Goal: Task Accomplishment & Management: Manage account settings

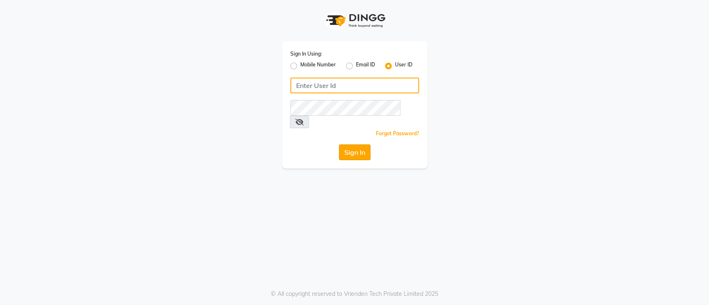
type input "[PERSON_NAME]@123"
click at [350, 145] on button "Sign In" at bounding box center [355, 153] width 32 height 16
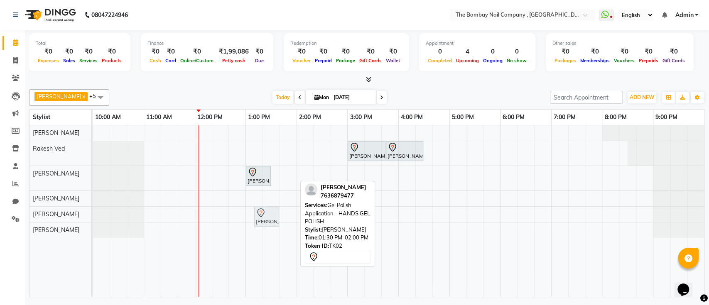
drag, startPoint x: 289, startPoint y: 172, endPoint x: 264, endPoint y: 206, distance: 42.9
click at [264, 206] on tbody "Vaidehi, TK01, 03:00 PM-03:45 PM, Hair Services - SHAMPOO + BLOW DRY Vaidehi, T…" at bounding box center [398, 181] width 611 height 113
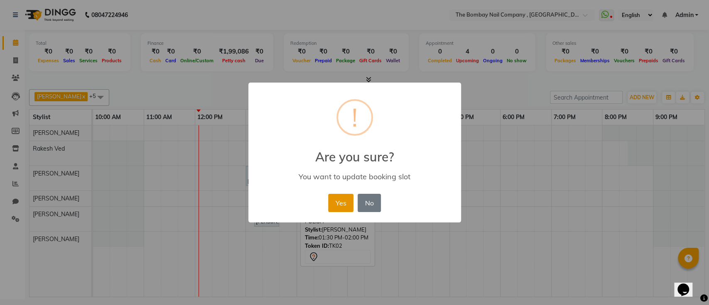
click at [346, 203] on button "Yes" at bounding box center [340, 203] width 25 height 18
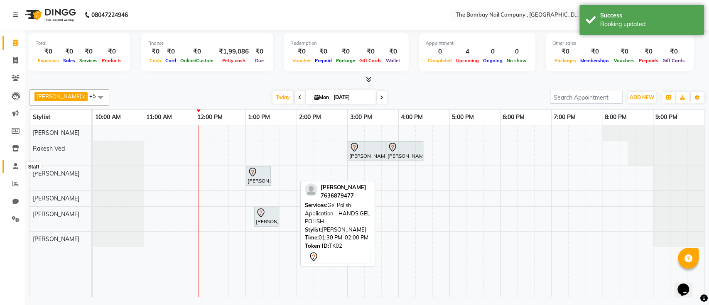
click at [13, 170] on icon at bounding box center [15, 166] width 5 height 6
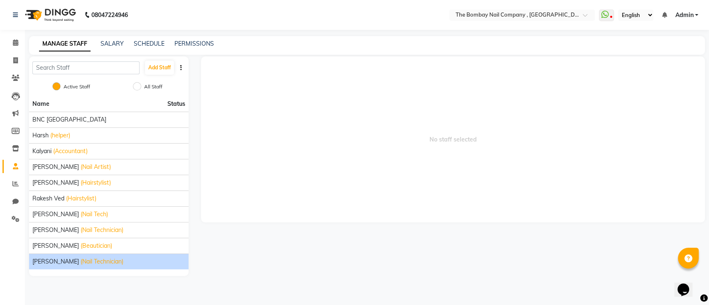
click at [81, 262] on span "(Nail Technician)" at bounding box center [102, 262] width 43 height 9
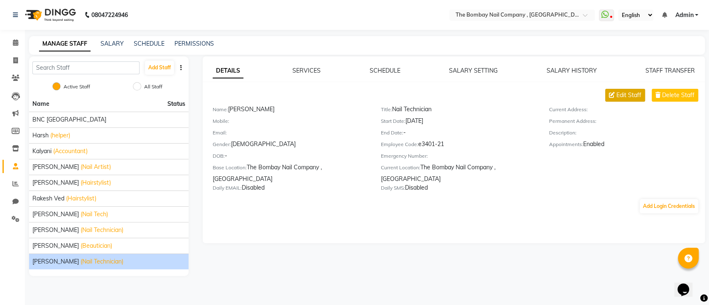
click at [624, 98] on span "Edit Staff" at bounding box center [629, 95] width 25 height 9
select select "[DEMOGRAPHIC_DATA]"
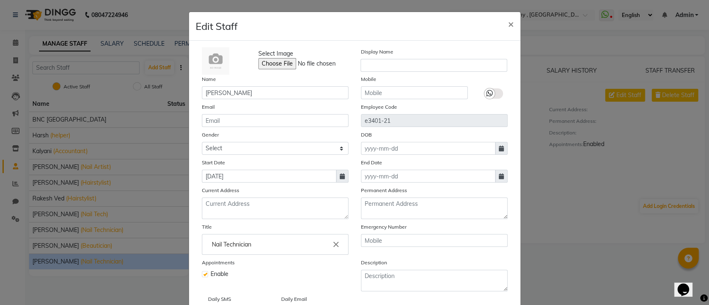
click at [499, 178] on icon at bounding box center [501, 177] width 5 height 6
select select "9"
select select "2025"
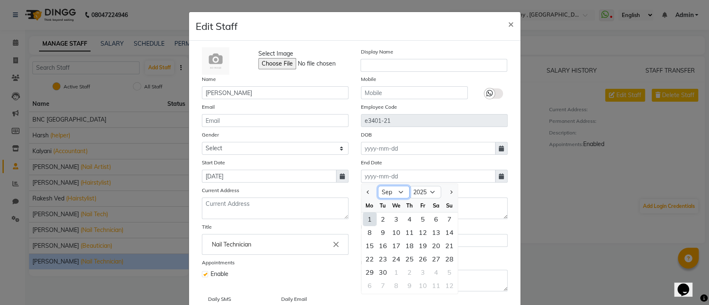
click at [378, 193] on select "Jan Feb Mar Apr May Jun Jul Aug Sep Oct Nov Dec" at bounding box center [394, 192] width 32 height 12
click at [366, 191] on span "Previous month" at bounding box center [367, 192] width 3 height 3
select select "8"
click at [446, 273] on div "31" at bounding box center [449, 272] width 13 height 13
type input "31-08-2025"
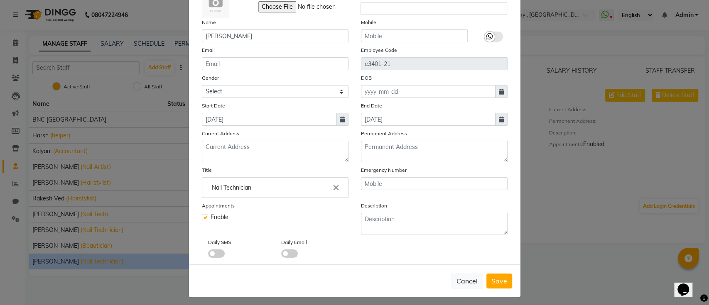
scroll to position [60, 0]
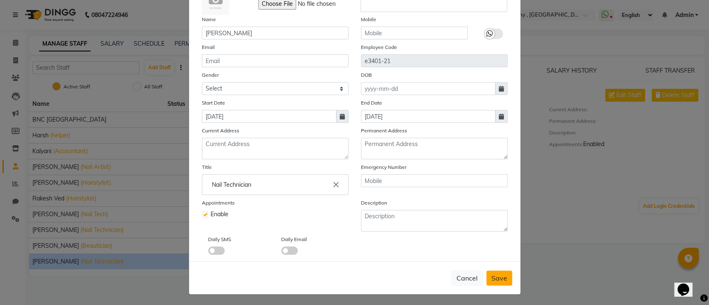
click at [495, 274] on span "Save" at bounding box center [500, 278] width 16 height 8
select select
checkbox input "false"
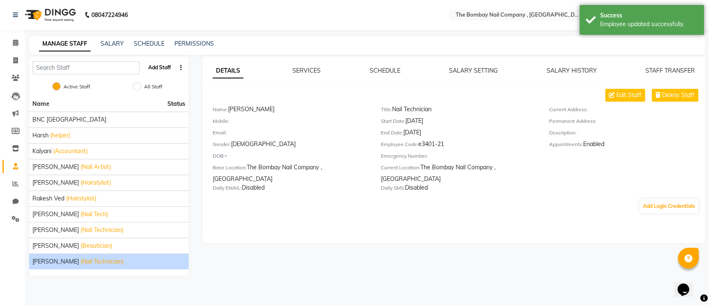
click at [157, 64] on button "Add Staff" at bounding box center [159, 68] width 29 height 14
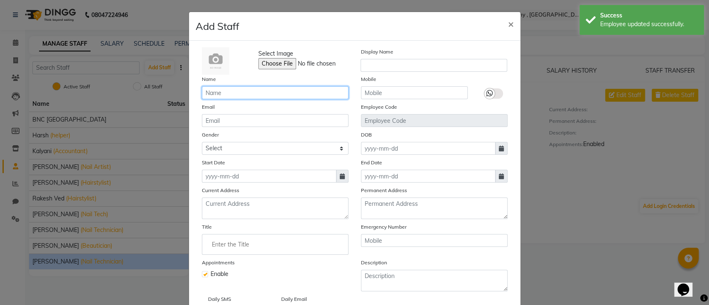
click at [227, 98] on input "text" at bounding box center [275, 92] width 147 height 13
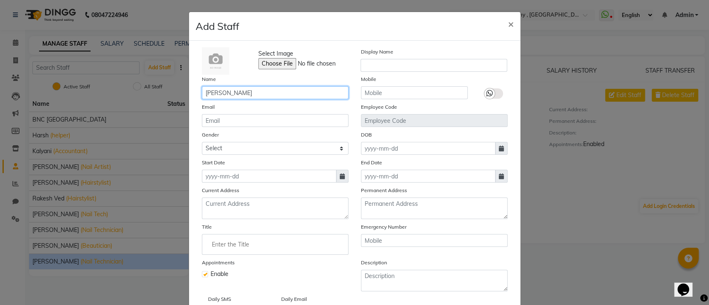
type input "[PERSON_NAME]"
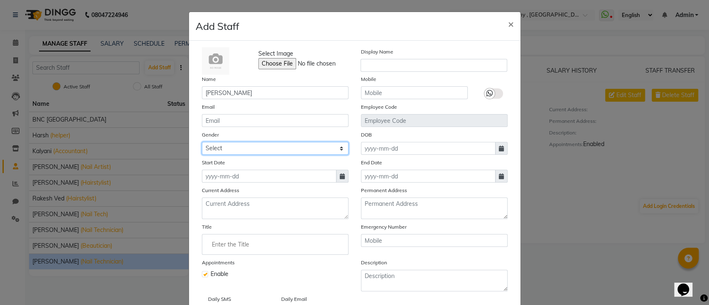
click at [252, 145] on select "Select Male Female Other Prefer Not To Say" at bounding box center [275, 148] width 147 height 13
select select "[DEMOGRAPHIC_DATA]"
click at [202, 142] on select "Select Male Female Other Prefer Not To Say" at bounding box center [275, 148] width 147 height 13
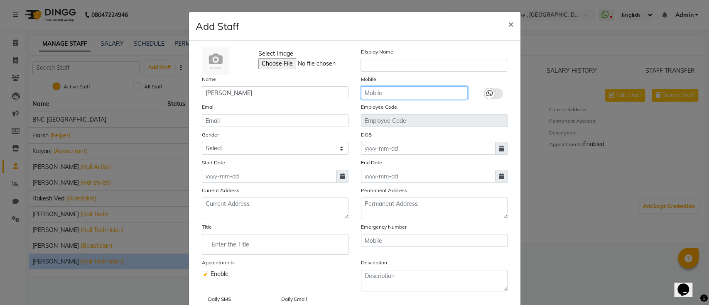
click at [368, 93] on input "text" at bounding box center [414, 92] width 107 height 13
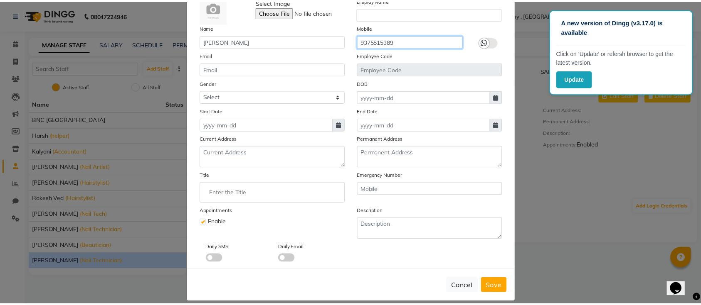
scroll to position [53, 0]
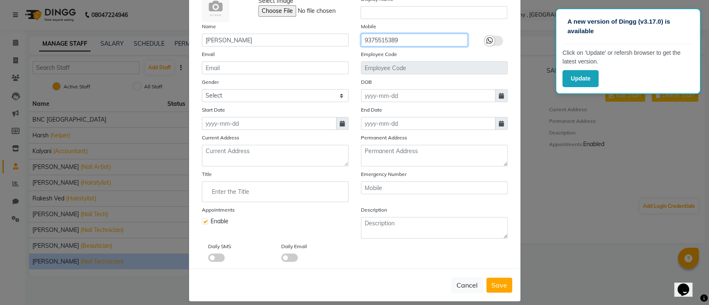
type input "9375515389"
click at [340, 125] on icon at bounding box center [342, 124] width 5 height 6
select select "9"
select select "2025"
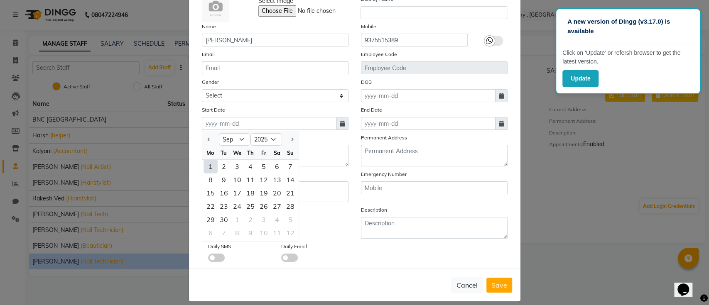
click at [208, 167] on div "1" at bounding box center [210, 166] width 13 height 13
type input "[DATE]"
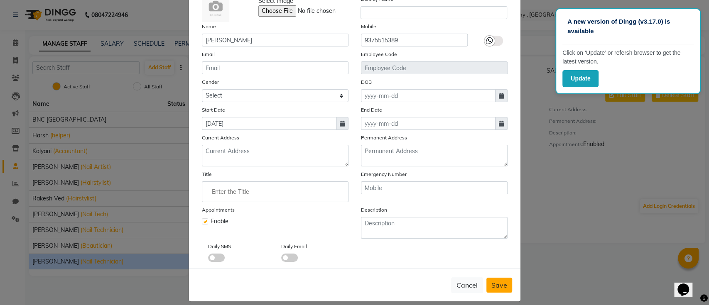
click at [501, 283] on span "Save" at bounding box center [500, 285] width 16 height 8
select select
checkbox input "false"
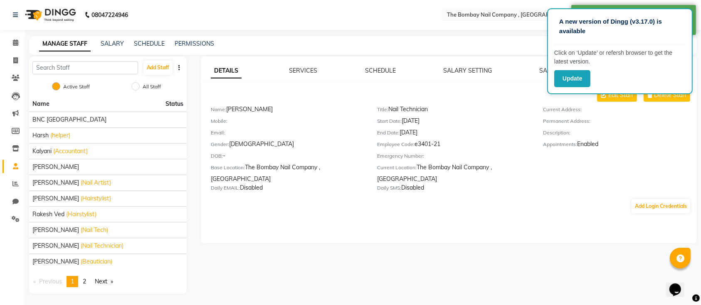
click at [452, 81] on div "DETAILS SERVICES SCHEDULE SALARY SETTING SALARY HISTORY STAFF TRANSFER Edit Sta…" at bounding box center [449, 140] width 496 height 148
click at [457, 71] on link "SALARY SETTING" at bounding box center [467, 70] width 49 height 7
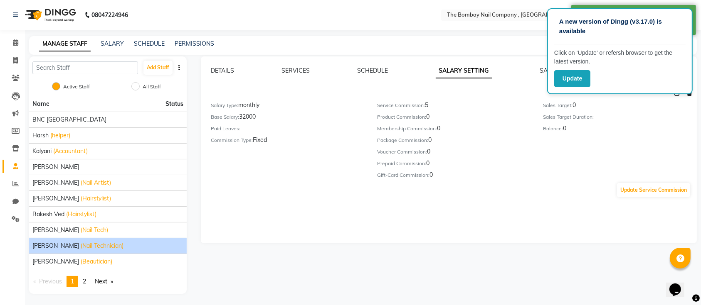
scroll to position [0, 0]
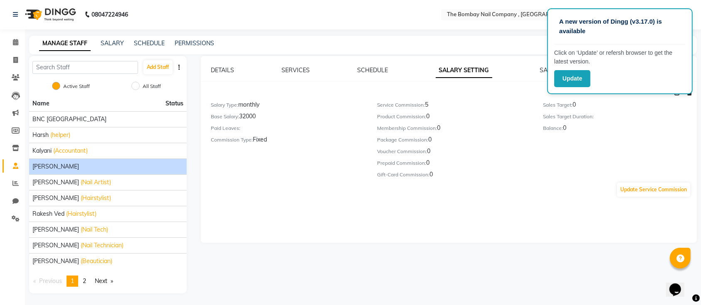
click at [105, 165] on div "[PERSON_NAME]" at bounding box center [107, 166] width 151 height 9
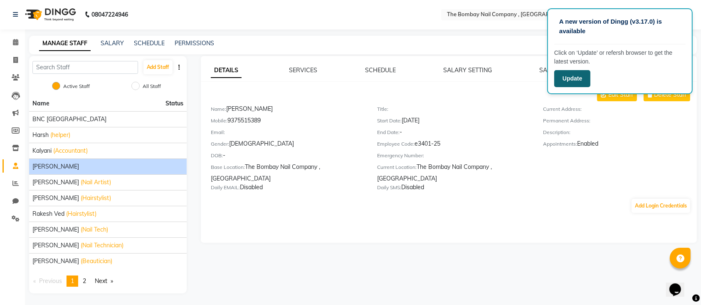
click at [565, 82] on button "Update" at bounding box center [572, 78] width 36 height 17
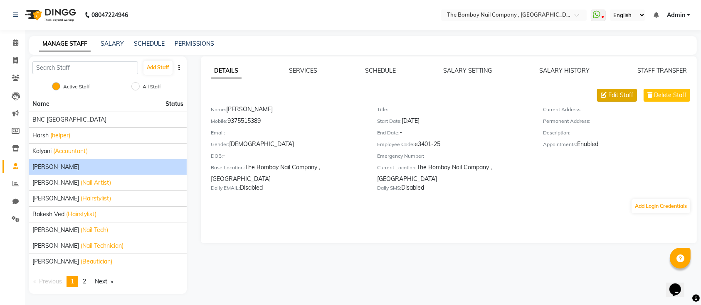
click at [606, 98] on button "Edit Staff" at bounding box center [617, 95] width 40 height 13
select select "[DEMOGRAPHIC_DATA]"
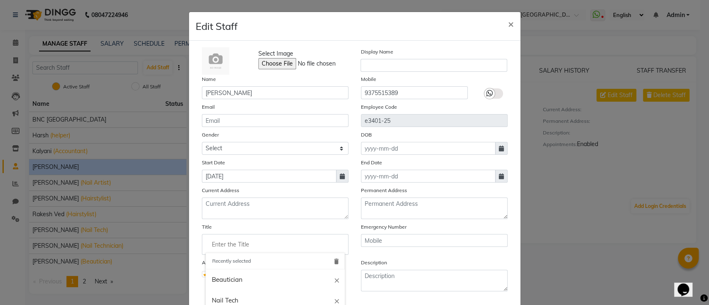
click at [258, 245] on input "Enter the Title" at bounding box center [275, 244] width 139 height 17
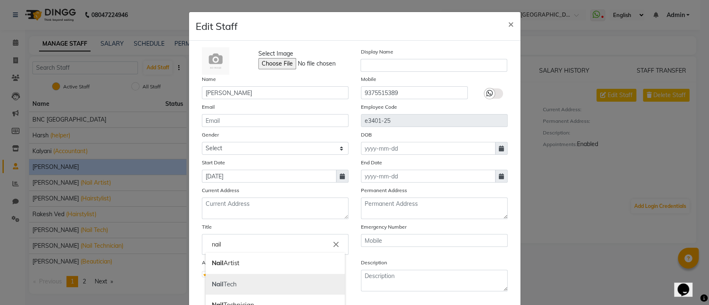
click at [236, 291] on link "Nail Tech" at bounding box center [275, 284] width 139 height 21
type input "Nail Tech"
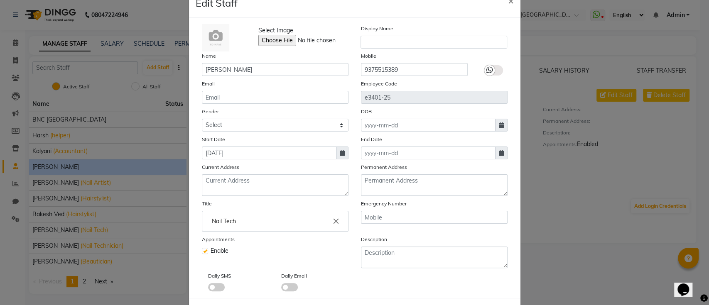
scroll to position [60, 0]
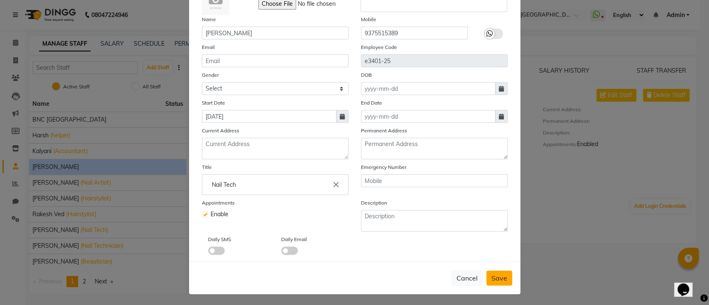
click at [493, 277] on span "Save" at bounding box center [500, 278] width 16 height 8
select select
checkbox input "false"
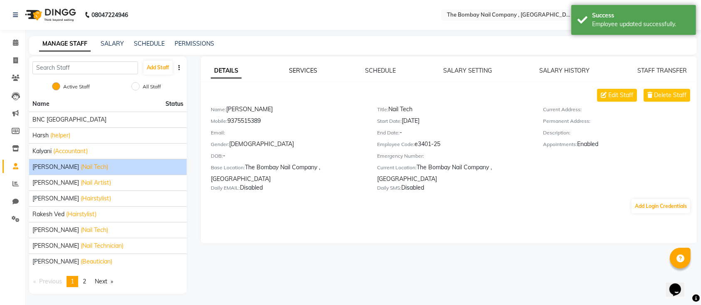
click at [308, 71] on link "SERVICES" at bounding box center [303, 70] width 28 height 7
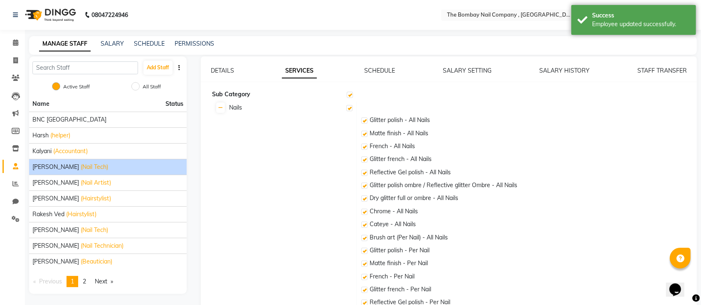
checkbox input "true"
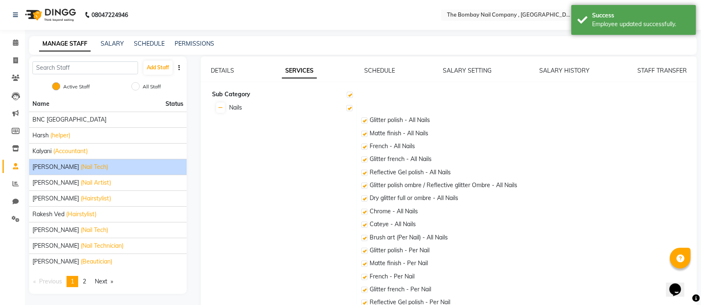
checkbox input "true"
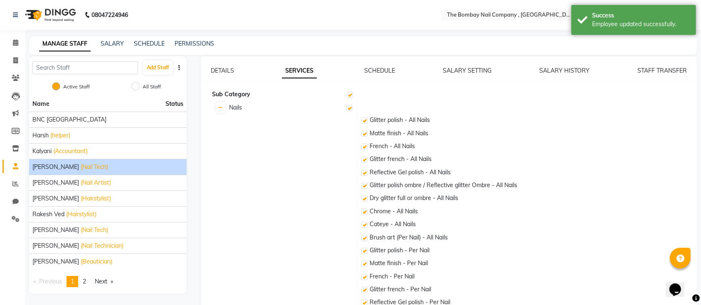
checkbox input "true"
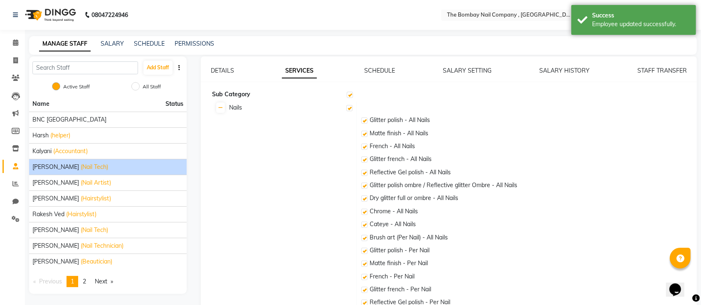
checkbox input "true"
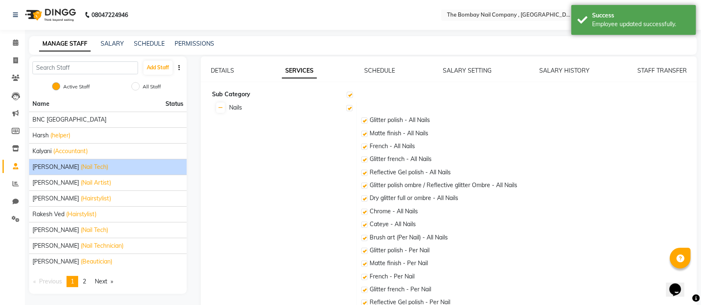
checkbox input "true"
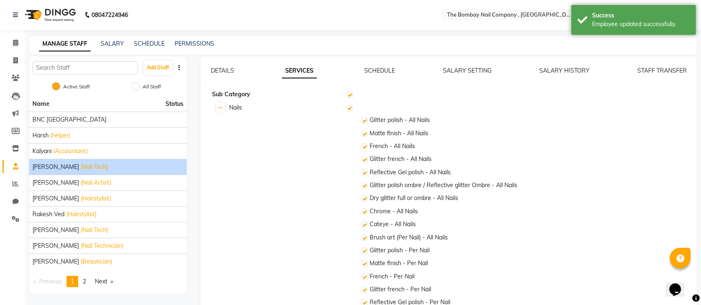
checkbox input "true"
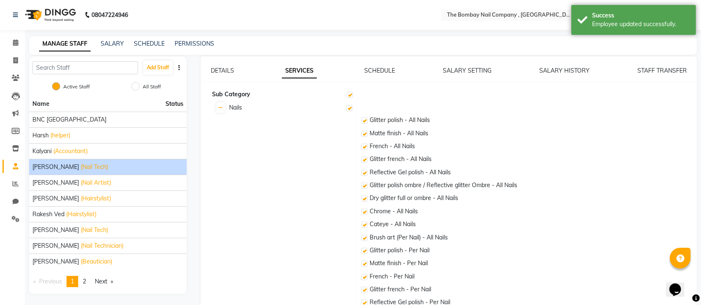
checkbox input "true"
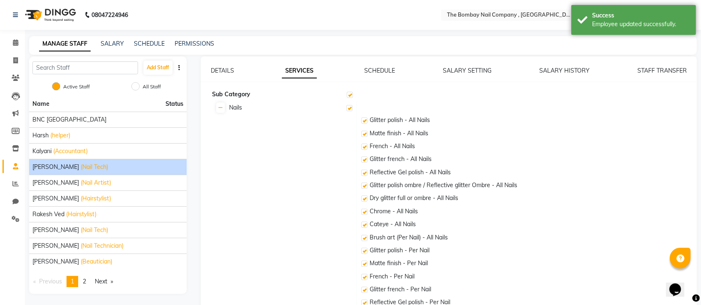
checkbox input "true"
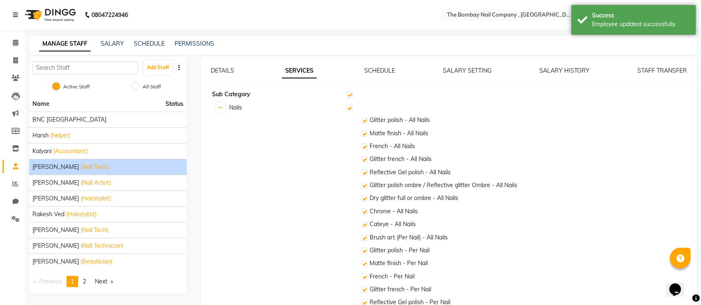
checkbox input "true"
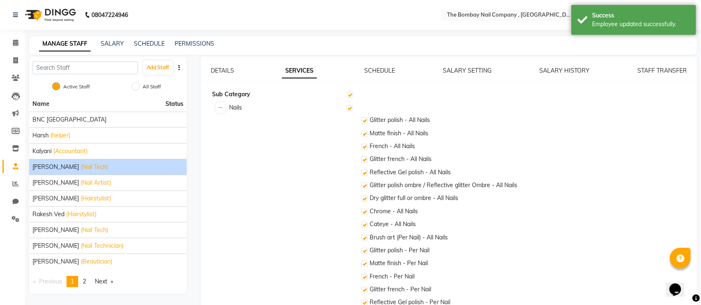
checkbox input "true"
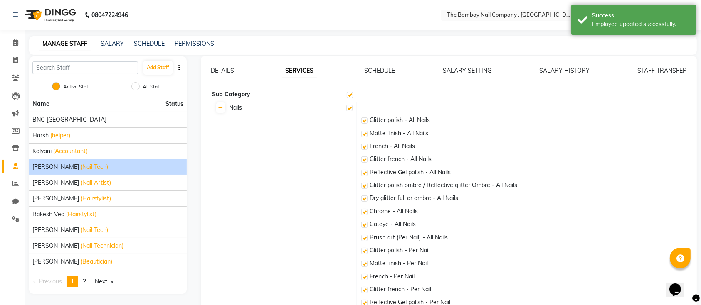
checkbox input "true"
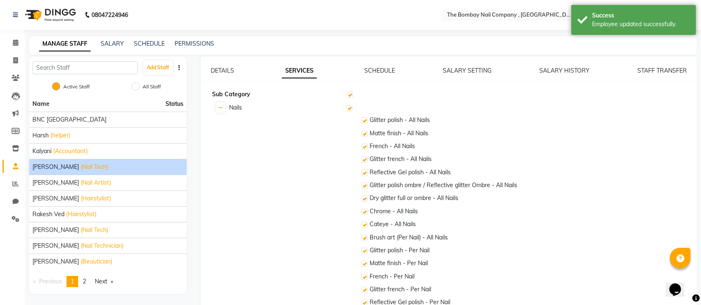
checkbox input "true"
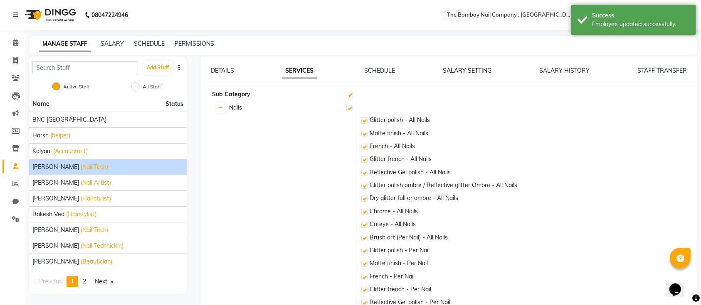
click at [467, 74] on link "SALARY SETTING" at bounding box center [466, 70] width 49 height 7
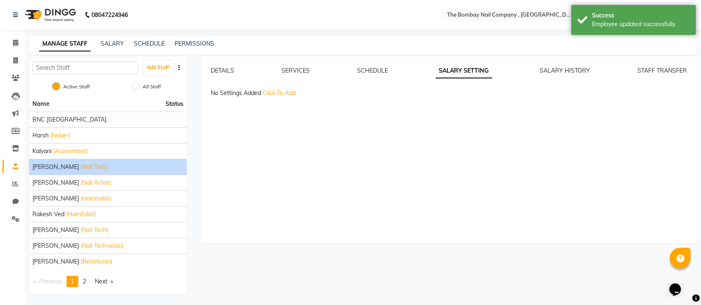
click at [274, 95] on span "Click To Add" at bounding box center [279, 92] width 33 height 7
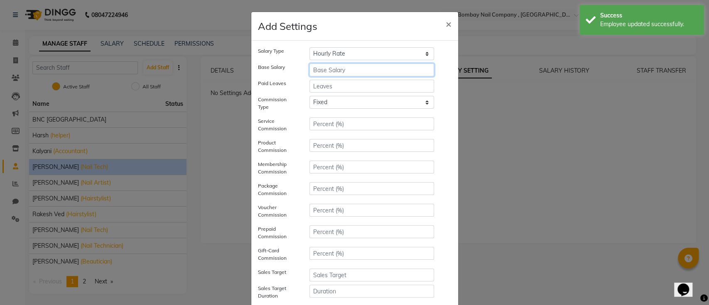
click at [317, 70] on input "number" at bounding box center [372, 70] width 125 height 13
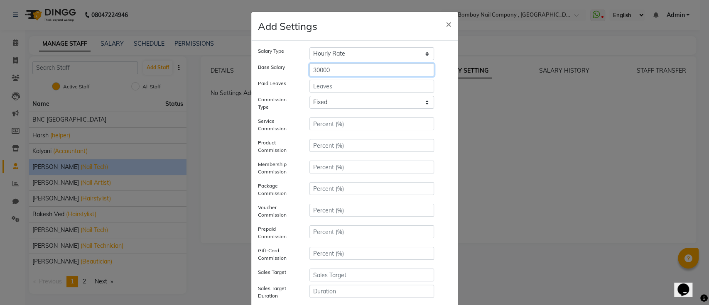
type input "30000"
click at [317, 88] on input "number" at bounding box center [372, 86] width 125 height 13
type input "4"
click at [315, 57] on select "Hourly Rate Bi-Weekly Twice Monthly Monthly Yearly" at bounding box center [372, 53] width 125 height 13
select select "monthly"
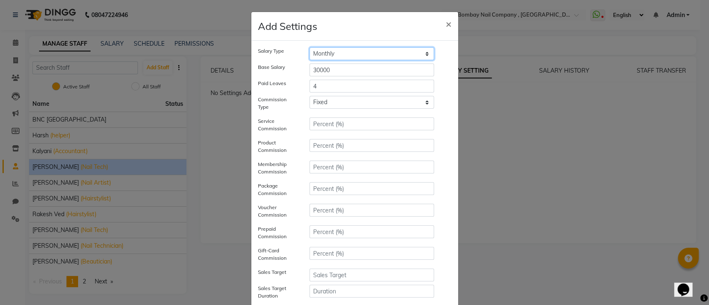
click at [310, 47] on select "Hourly Rate Bi-Weekly Twice Monthly Monthly Yearly" at bounding box center [372, 53] width 125 height 13
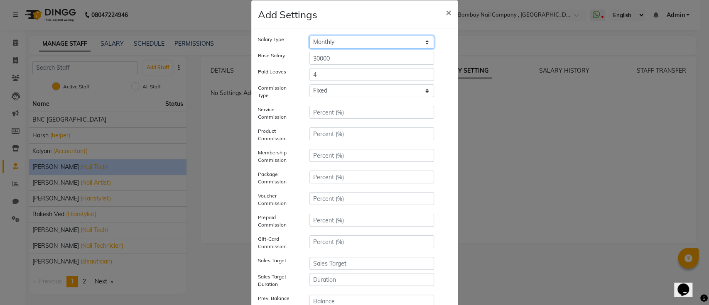
scroll to position [13, 0]
click at [324, 113] on input "number" at bounding box center [372, 110] width 125 height 13
type input "5"
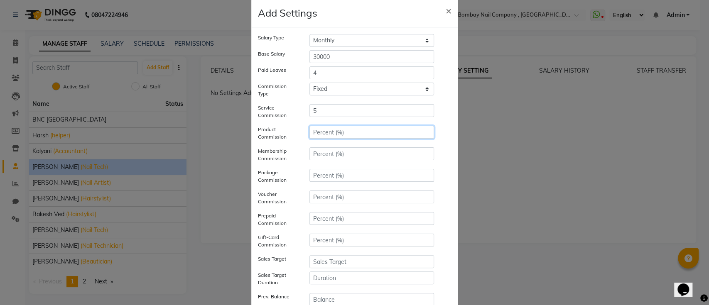
click at [320, 130] on input "number" at bounding box center [372, 132] width 125 height 13
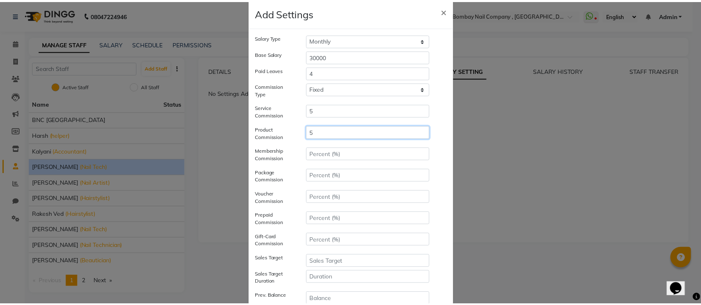
scroll to position [101, 0]
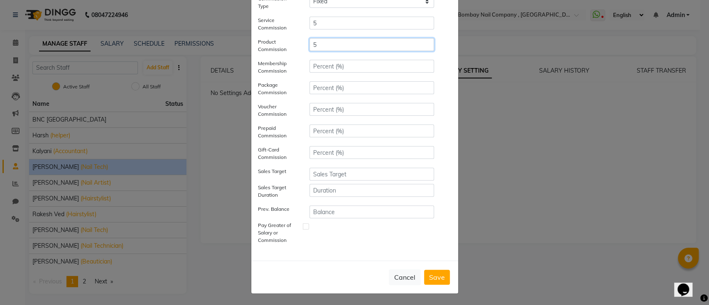
type input "5"
click at [436, 274] on button "Save" at bounding box center [437, 277] width 26 height 15
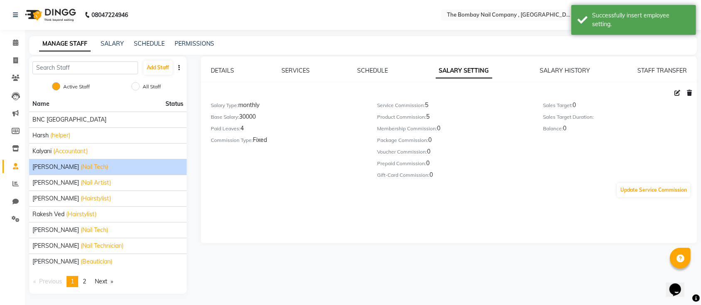
click at [114, 48] on div "SALARY" at bounding box center [112, 43] width 23 height 9
click at [113, 42] on link "SALARY" at bounding box center [112, 43] width 23 height 7
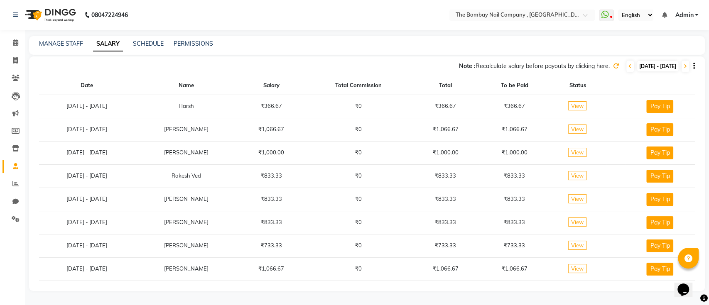
click at [613, 66] on icon at bounding box center [616, 66] width 6 height 6
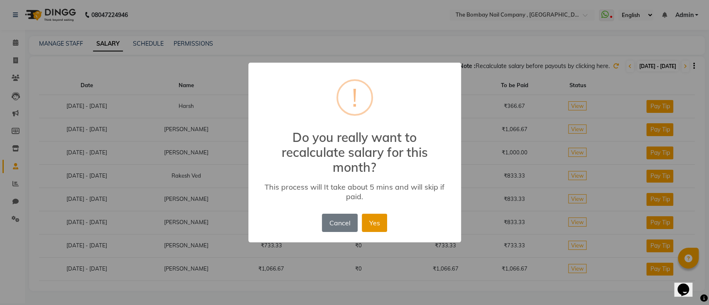
click at [376, 224] on button "Yes" at bounding box center [374, 223] width 25 height 18
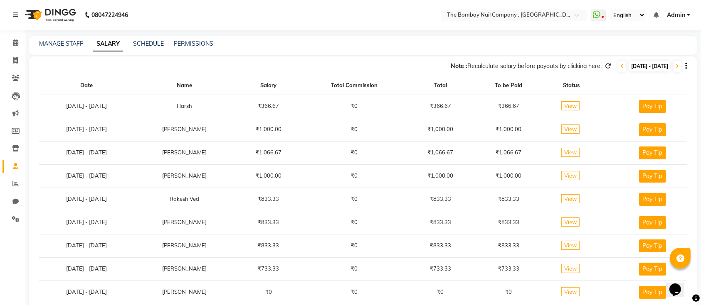
click at [56, 15] on img at bounding box center [49, 14] width 57 height 23
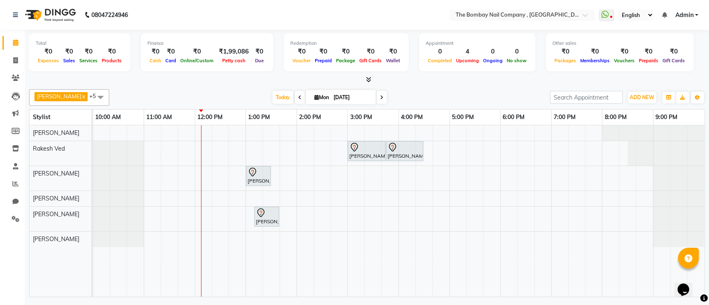
click at [92, 96] on span at bounding box center [100, 97] width 17 height 16
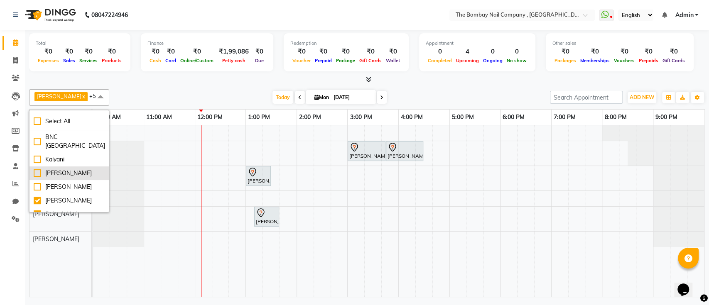
click at [37, 173] on div "[PERSON_NAME]" at bounding box center [69, 173] width 71 height 9
checkbox input "true"
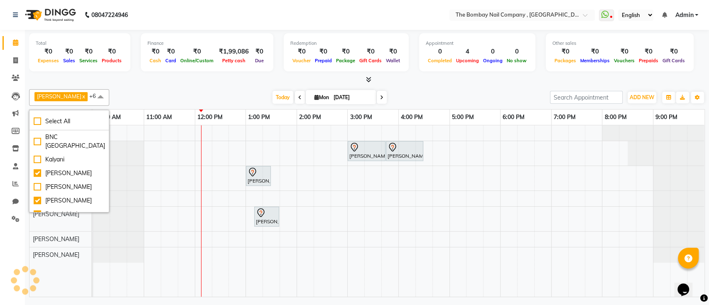
click at [180, 88] on div "[PERSON_NAME] x [PERSON_NAME] Ved x [PERSON_NAME] Das x [PERSON_NAME] x [PERSON…" at bounding box center [367, 191] width 676 height 211
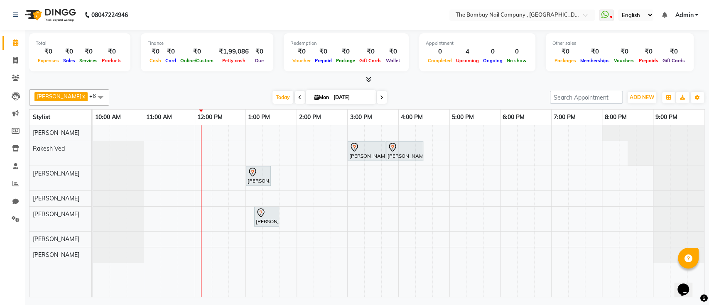
click at [92, 98] on span at bounding box center [100, 97] width 17 height 16
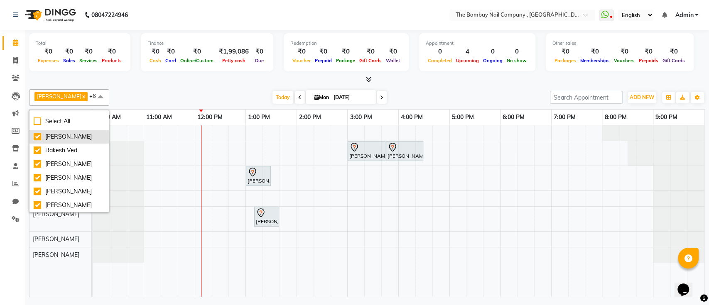
scroll to position [73, 0]
click at [38, 137] on div "[PERSON_NAME]" at bounding box center [69, 137] width 71 height 9
checkbox input "false"
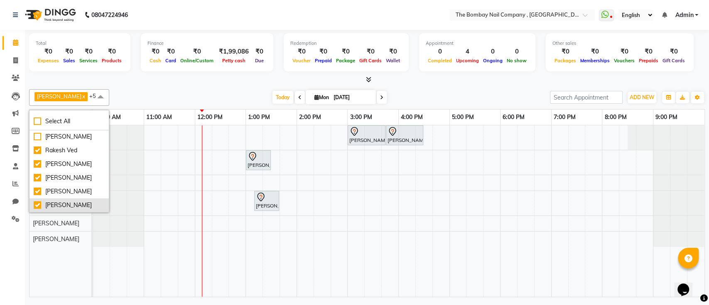
click at [35, 205] on div "[PERSON_NAME]" at bounding box center [69, 205] width 71 height 9
checkbox input "false"
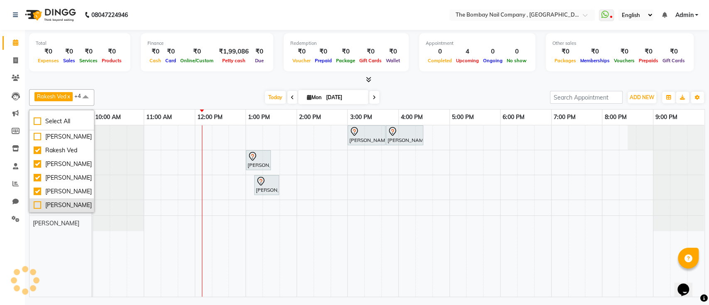
scroll to position [64, 0]
click at [187, 83] on div at bounding box center [367, 80] width 676 height 9
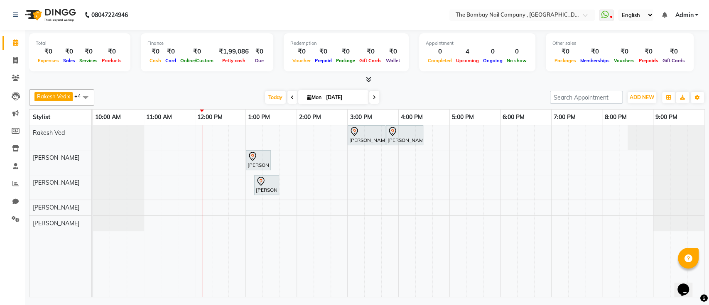
click at [175, 96] on div "[DATE] [DATE]" at bounding box center [321, 97] width 447 height 12
click at [53, 10] on img at bounding box center [49, 14] width 57 height 23
drag, startPoint x: 270, startPoint y: 90, endPoint x: 273, endPoint y: 96, distance: 7.4
click at [273, 96] on div "Rakesh Ved x Roy x Sagar Das x sangita x Krishna Zala x +4 Select All BNC Ahmed…" at bounding box center [367, 97] width 676 height 17
click at [273, 96] on span "Today" at bounding box center [275, 97] width 21 height 13
